Goal: Task Accomplishment & Management: Manage account settings

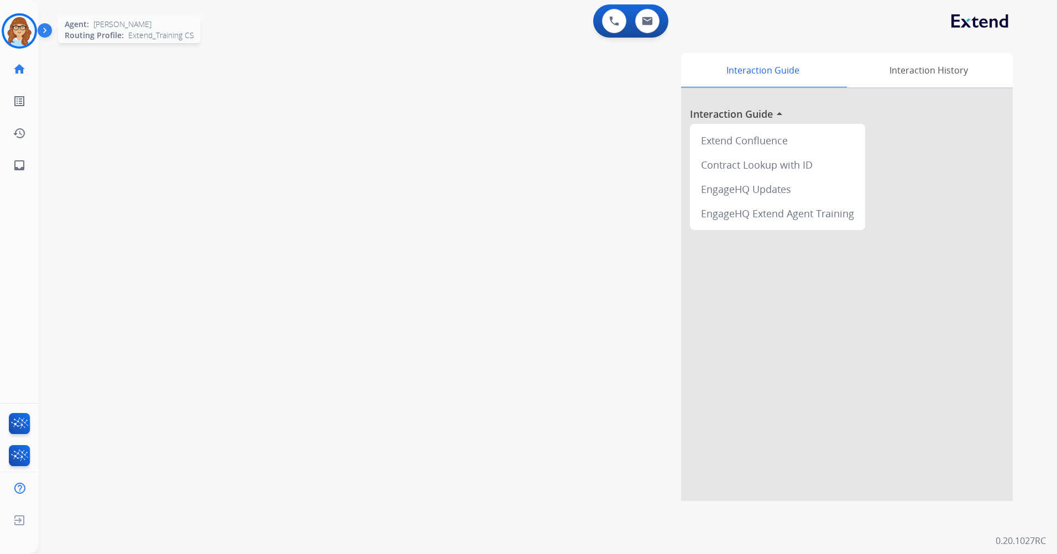
click at [26, 28] on img at bounding box center [19, 30] width 31 height 31
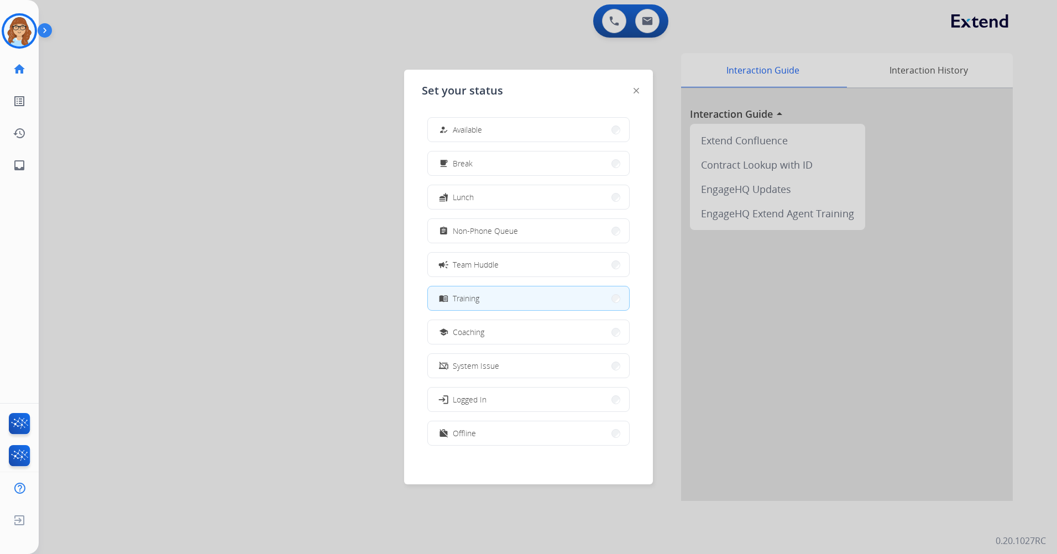
click at [49, 38] on img at bounding box center [47, 32] width 19 height 21
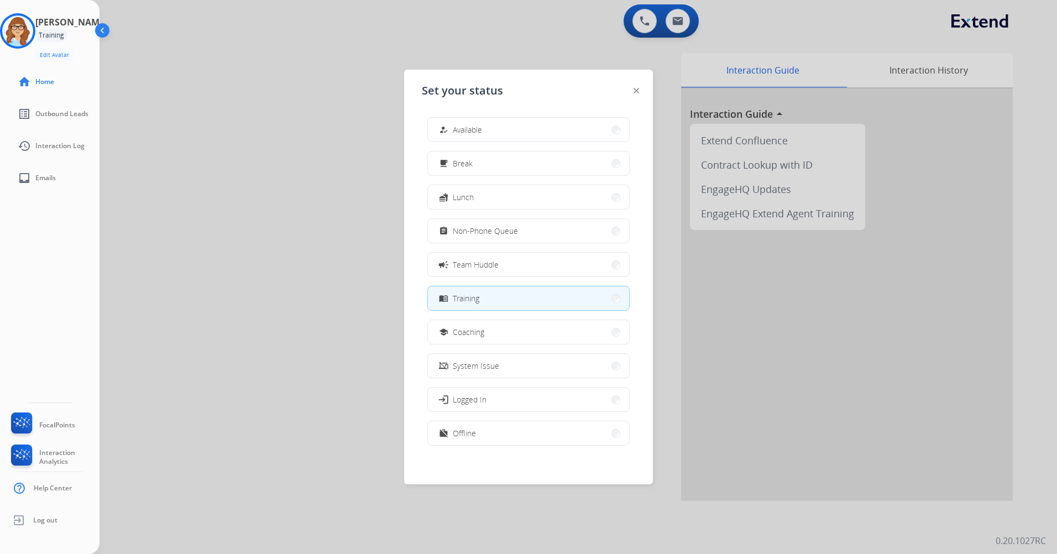
click at [504, 299] on button "menu_book Training" at bounding box center [528, 298] width 201 height 24
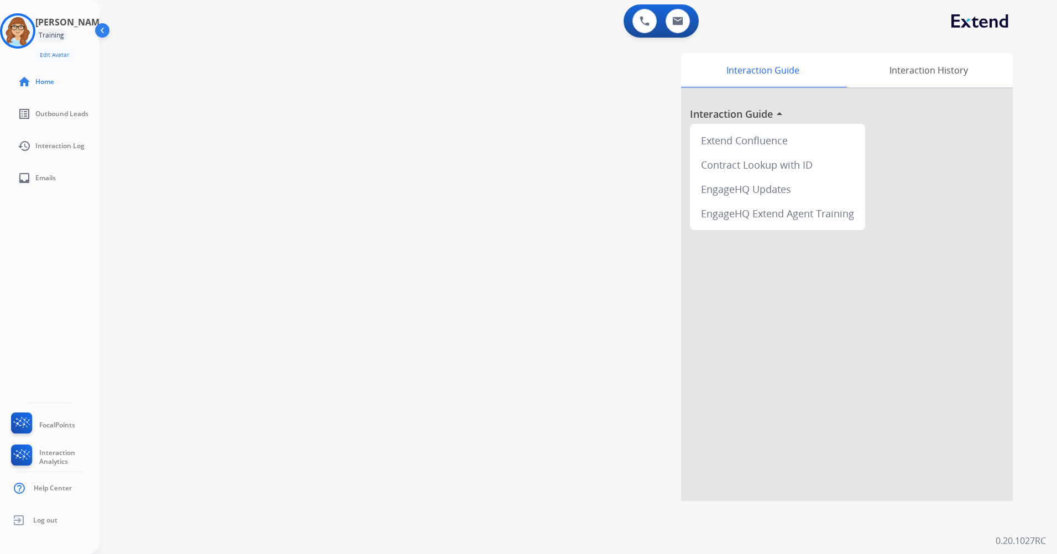
click at [256, 153] on div "swap_horiz Break voice bridge close_fullscreen Connect 3-Way Call merge_type Se…" at bounding box center [564, 270] width 931 height 461
click at [101, 34] on img at bounding box center [103, 32] width 21 height 21
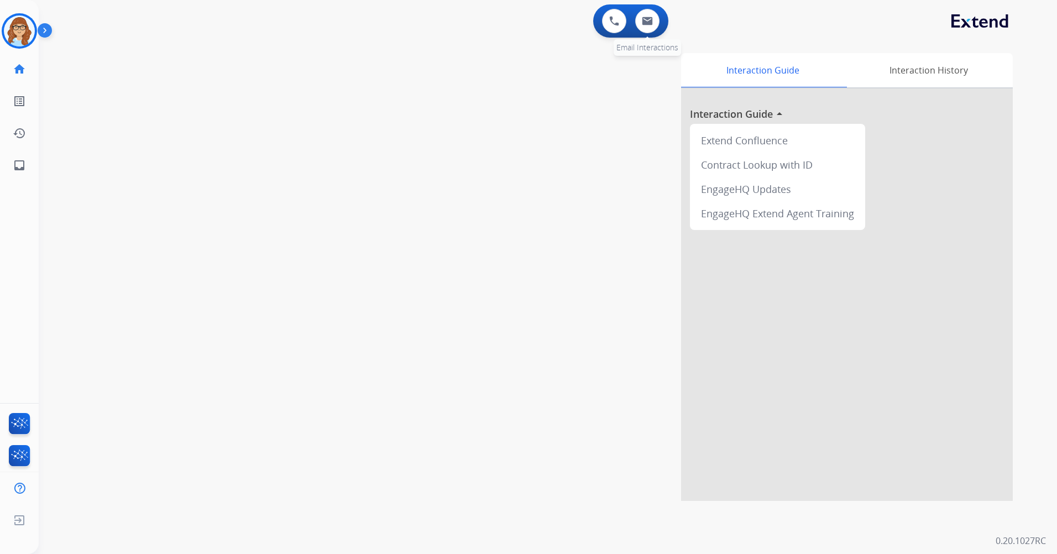
click at [633, 27] on div "0 Email Interactions" at bounding box center [647, 21] width 33 height 24
click at [636, 24] on button at bounding box center [647, 21] width 24 height 24
select select "**********"
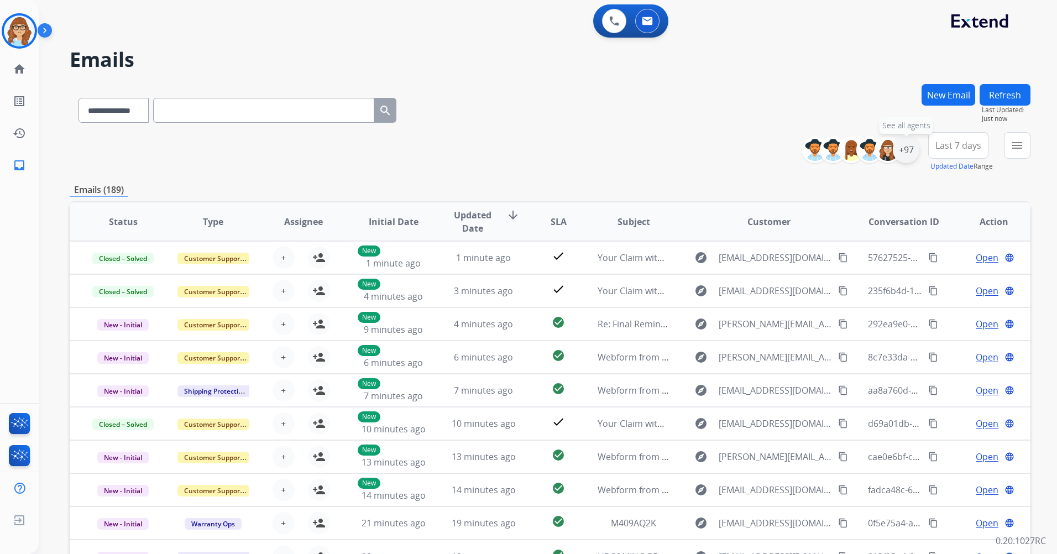
click at [911, 153] on div "+97" at bounding box center [906, 150] width 27 height 27
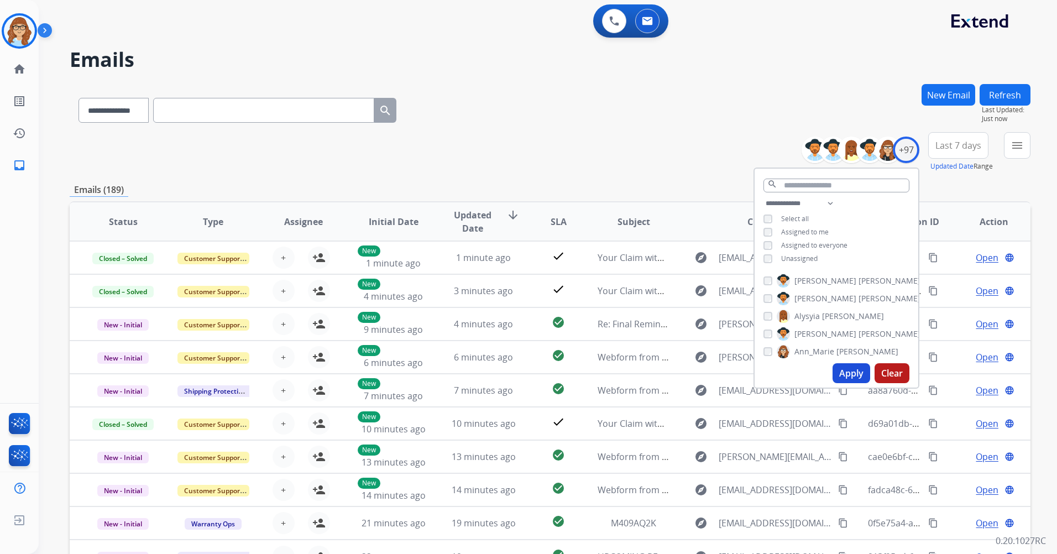
click at [789, 261] on span "Unassigned" at bounding box center [799, 258] width 36 height 9
click at [858, 376] on button "Apply" at bounding box center [851, 373] width 38 height 20
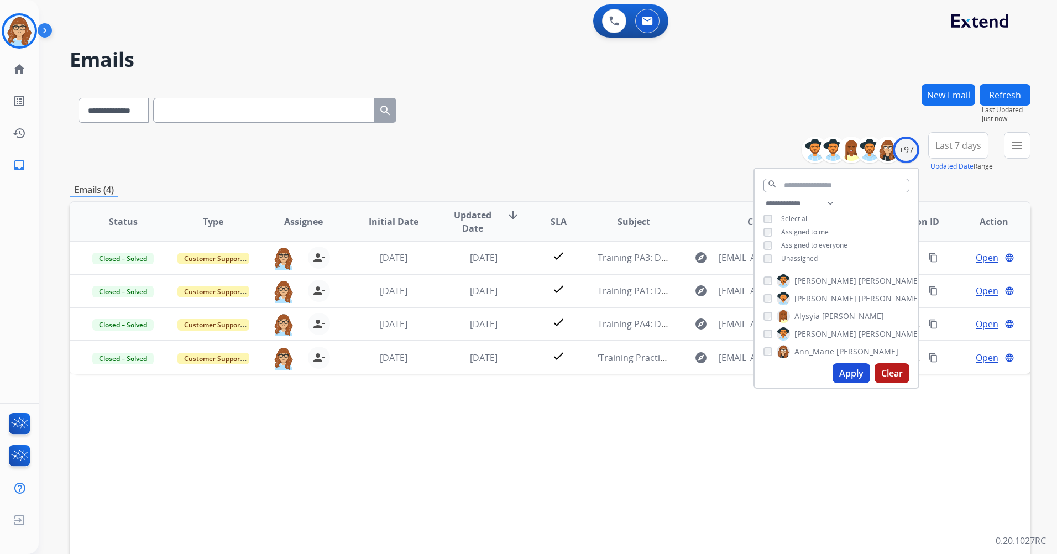
click at [657, 177] on div "**********" at bounding box center [550, 356] width 961 height 545
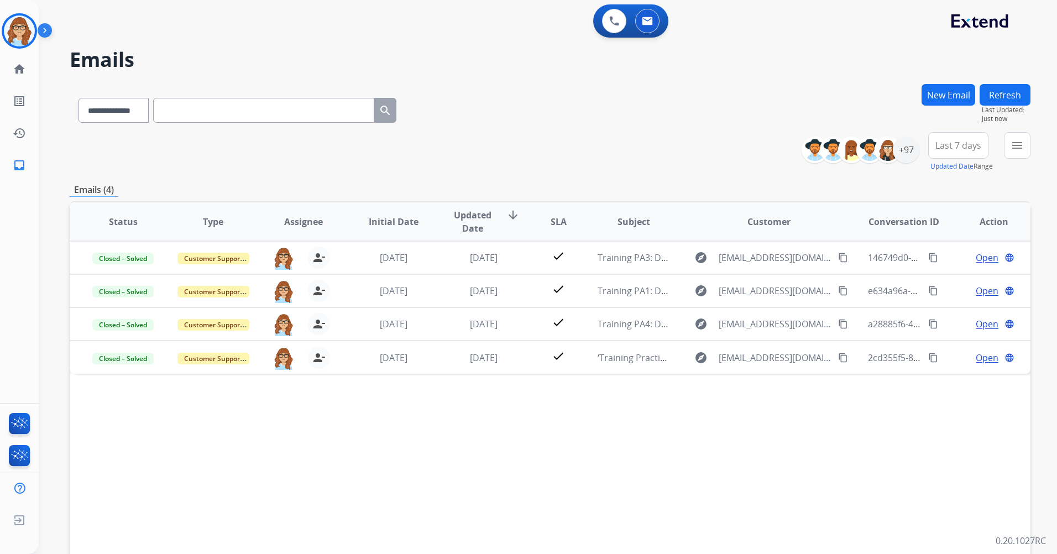
click at [946, 143] on span "Last 7 days" at bounding box center [958, 145] width 46 height 4
click at [937, 282] on div "Last 90 days" at bounding box center [954, 279] width 61 height 17
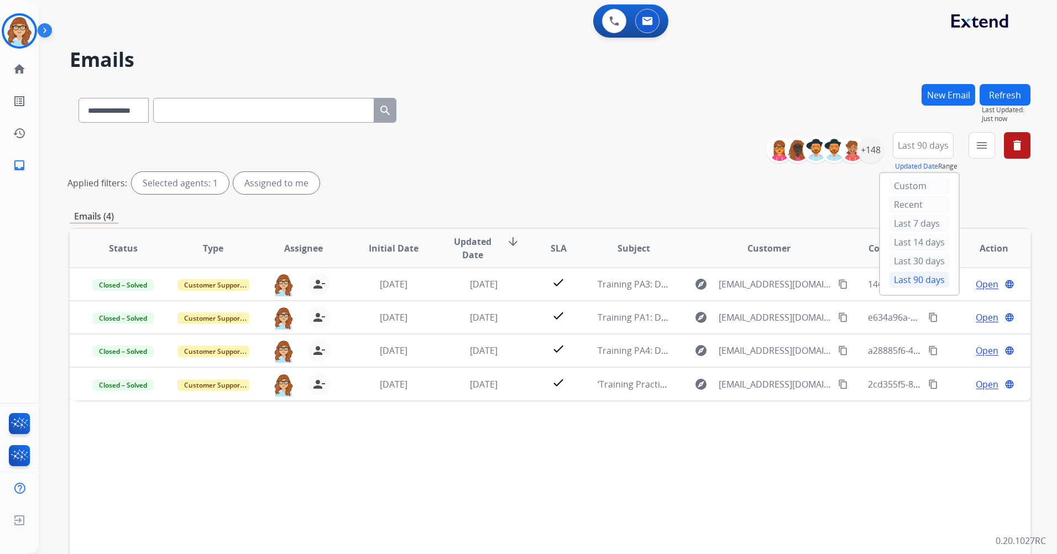
click at [591, 204] on div "**********" at bounding box center [550, 369] width 961 height 571
click at [515, 245] on mat-icon "arrow_downward" at bounding box center [512, 241] width 13 height 13
click at [980, 151] on mat-icon "menu" at bounding box center [981, 145] width 13 height 13
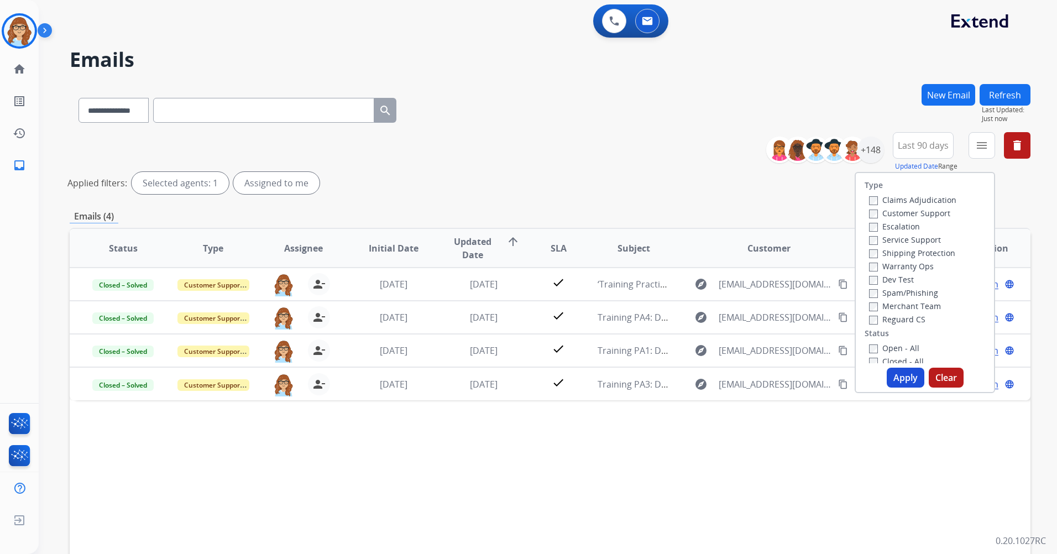
click at [933, 209] on label "Customer Support" at bounding box center [909, 213] width 81 height 11
click at [921, 235] on label "Service Support" at bounding box center [905, 239] width 72 height 11
click at [920, 239] on label "Service Support" at bounding box center [905, 239] width 72 height 11
click at [917, 254] on label "Shipping Protection" at bounding box center [912, 253] width 86 height 11
click at [910, 315] on label "Reguard CS" at bounding box center [897, 319] width 56 height 11
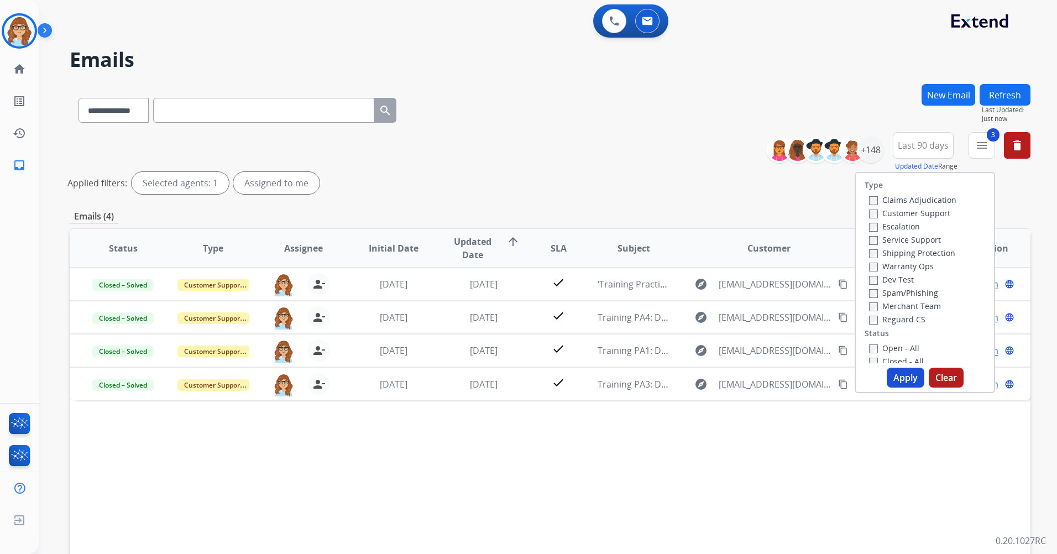
click at [893, 347] on label "Open - All" at bounding box center [894, 348] width 50 height 11
click at [898, 377] on button "Apply" at bounding box center [906, 378] width 38 height 20
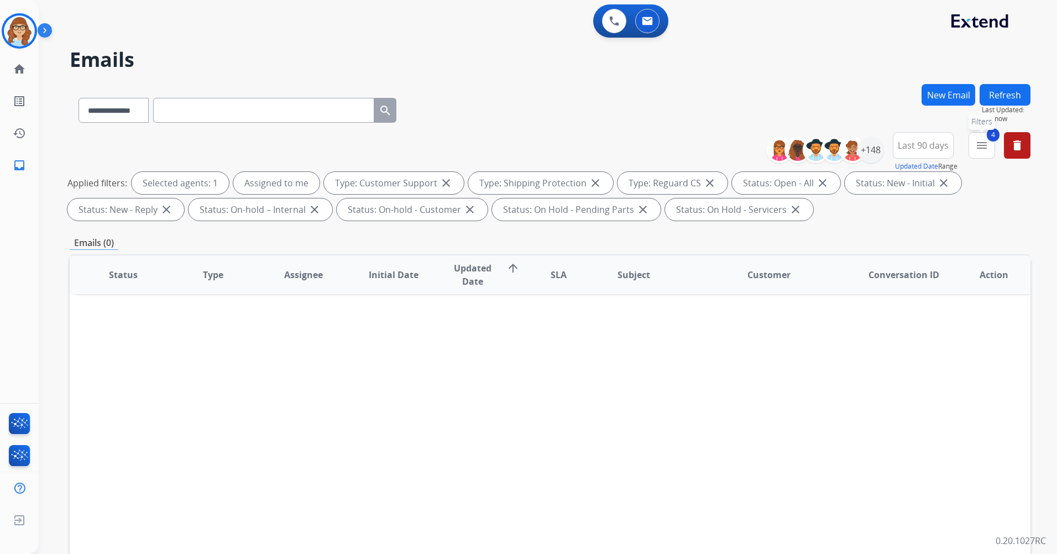
click at [989, 144] on button "4 menu Filters" at bounding box center [981, 145] width 27 height 27
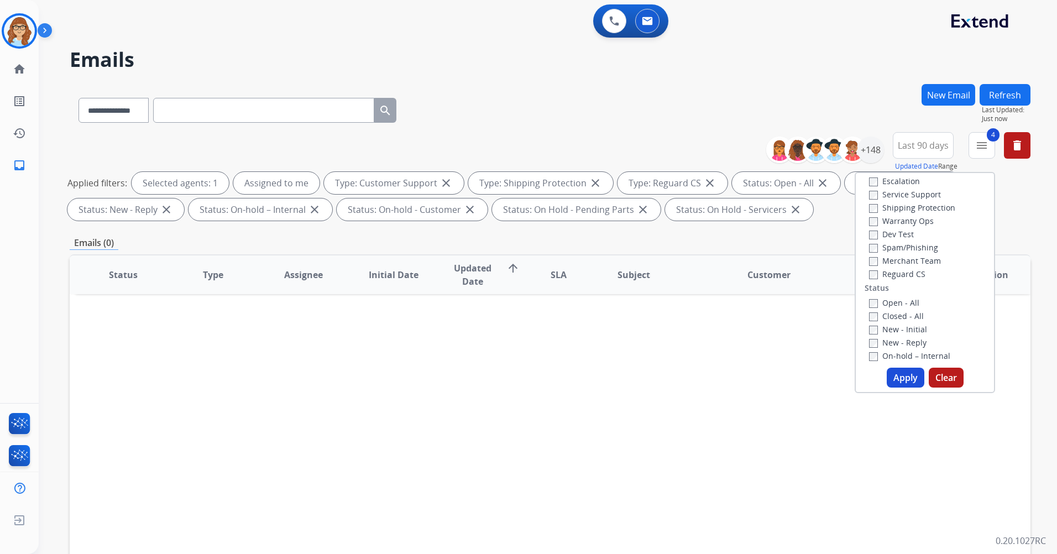
scroll to position [111, 0]
click at [892, 241] on label "Open - All" at bounding box center [894, 237] width 50 height 11
click at [904, 373] on button "Apply" at bounding box center [906, 378] width 38 height 20
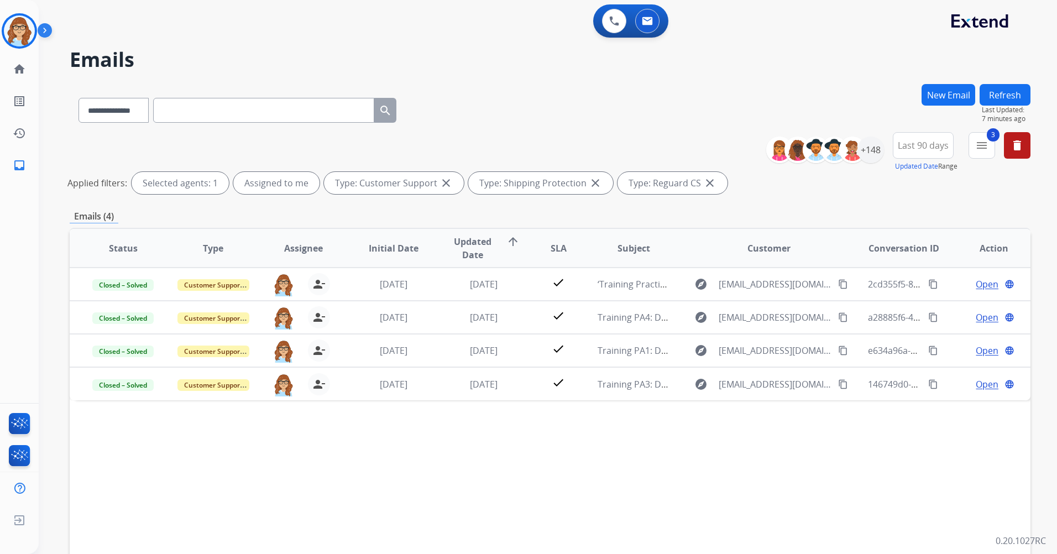
click at [46, 34] on img at bounding box center [47, 32] width 19 height 21
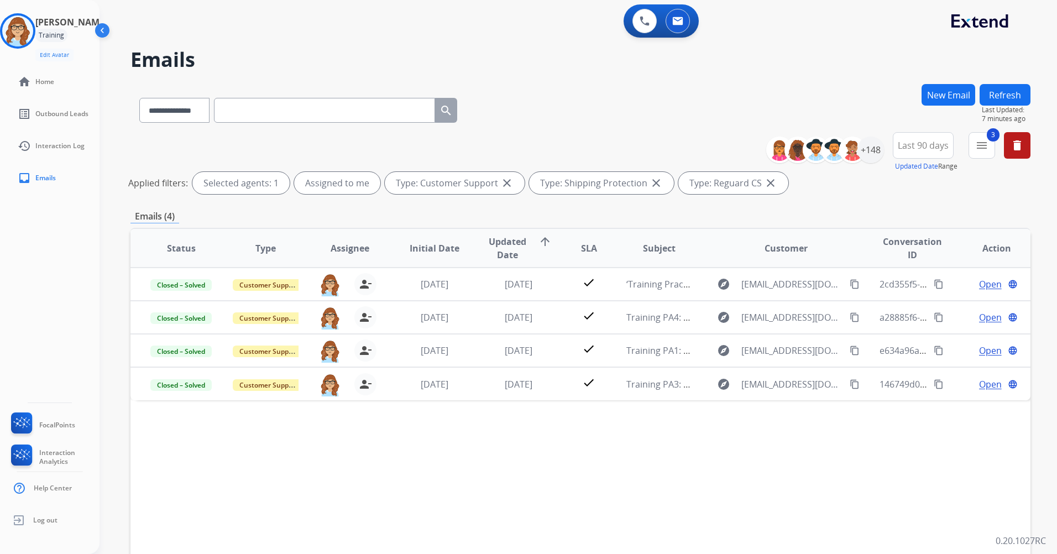
click at [93, 32] on img at bounding box center [103, 32] width 21 height 21
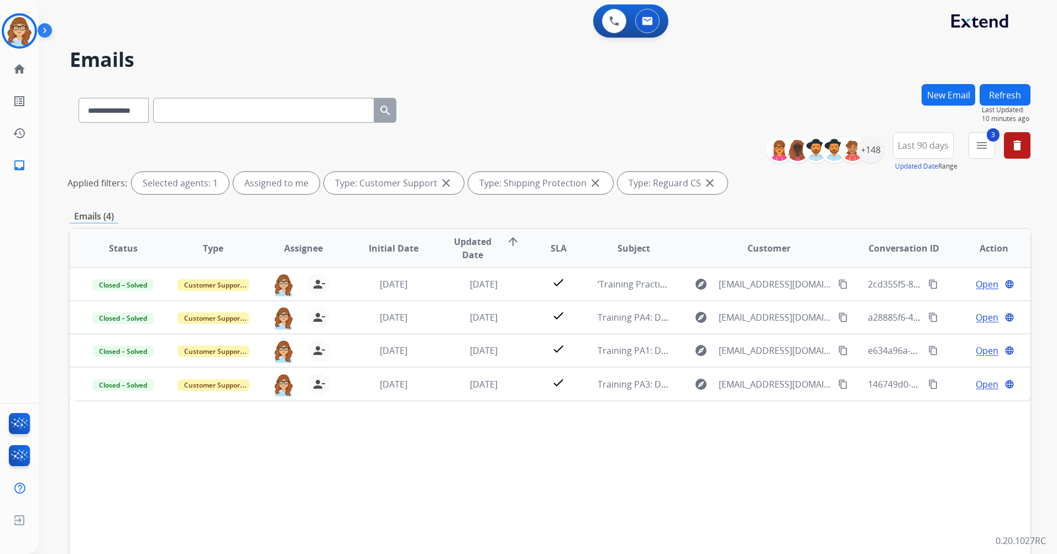
click at [1032, 105] on div "**********" at bounding box center [548, 277] width 1018 height 554
click at [1019, 92] on button "Refresh" at bounding box center [1004, 95] width 51 height 22
click at [1018, 98] on button "Refresh" at bounding box center [1004, 95] width 51 height 22
click at [28, 28] on img at bounding box center [19, 30] width 31 height 31
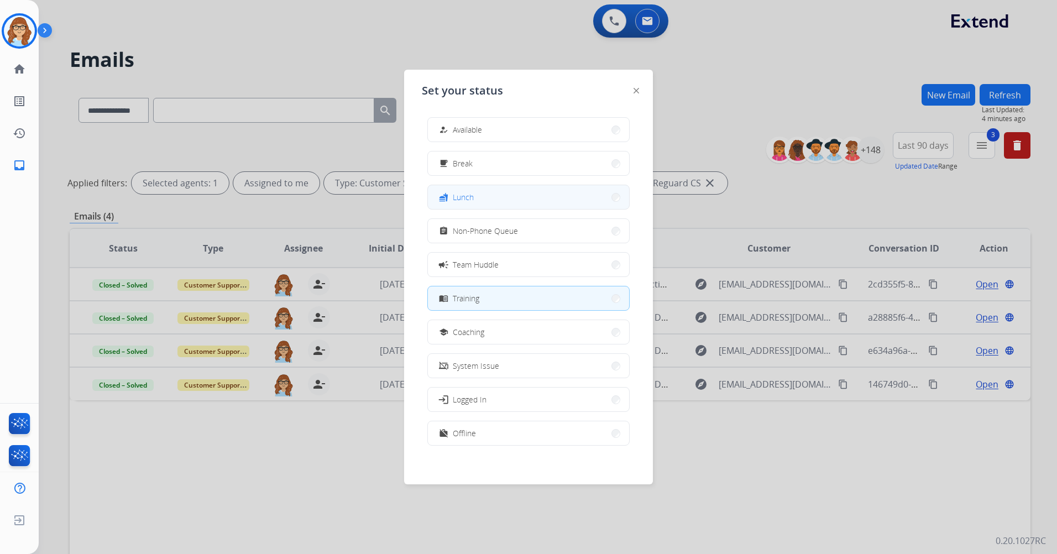
click at [515, 196] on button "fastfood Lunch" at bounding box center [528, 197] width 201 height 24
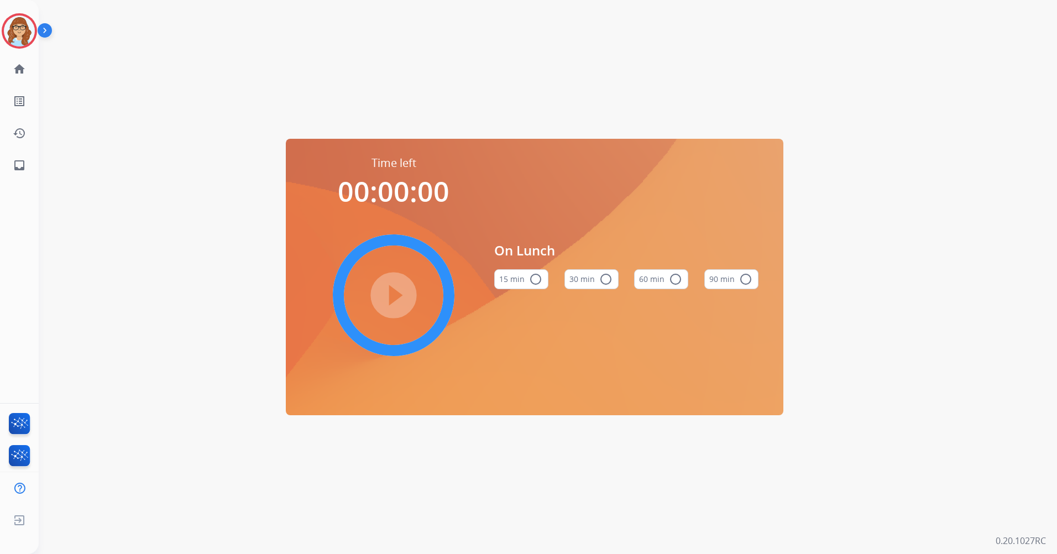
click at [654, 281] on button "60 min radio_button_unchecked" at bounding box center [661, 279] width 54 height 20
click at [387, 292] on mat-icon "play_circle_filled" at bounding box center [393, 295] width 13 height 13
